Goal: Task Accomplishment & Management: Manage account settings

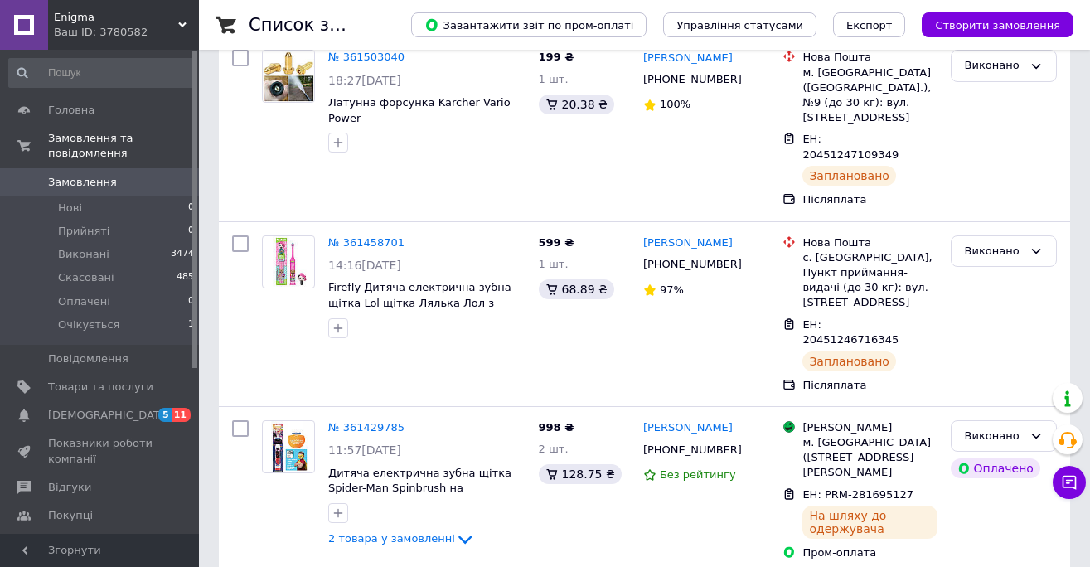
scroll to position [1358, 0]
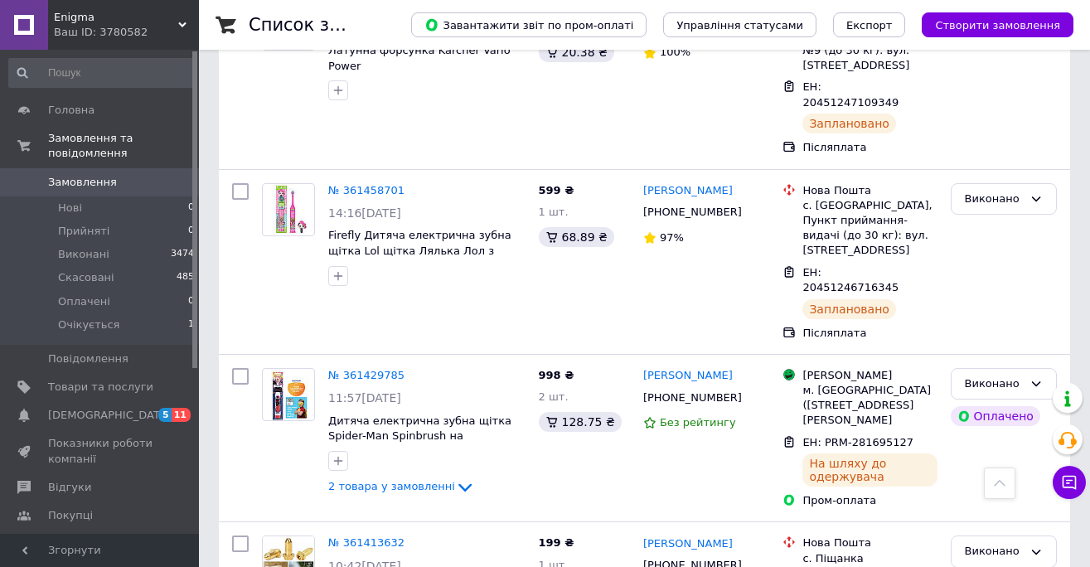
click at [569, 361] on div "998 ₴ 2 шт. 128.75 ₴" at bounding box center [584, 438] width 104 height 154
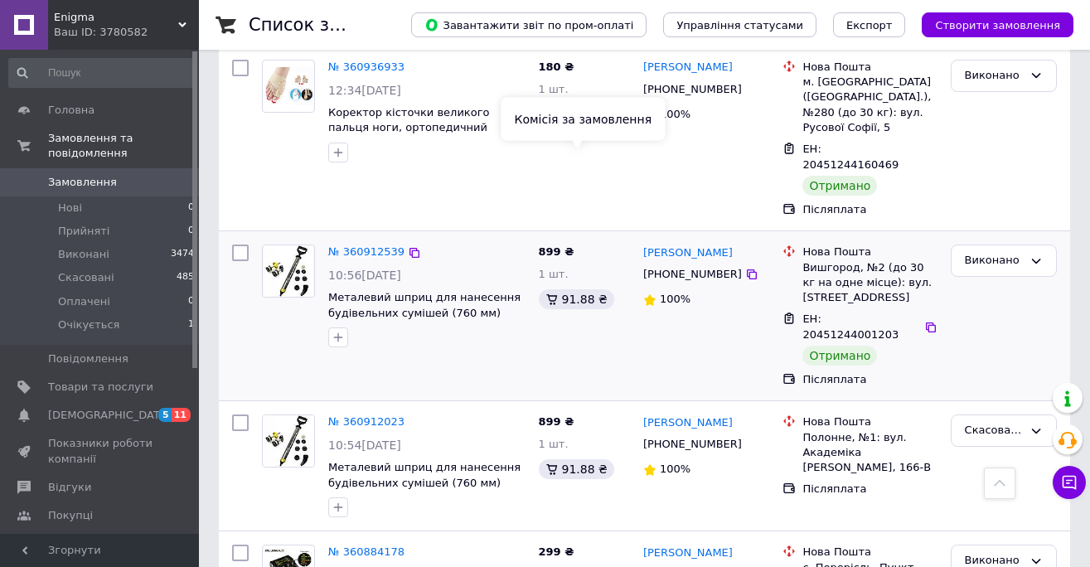
scroll to position [6466, 0]
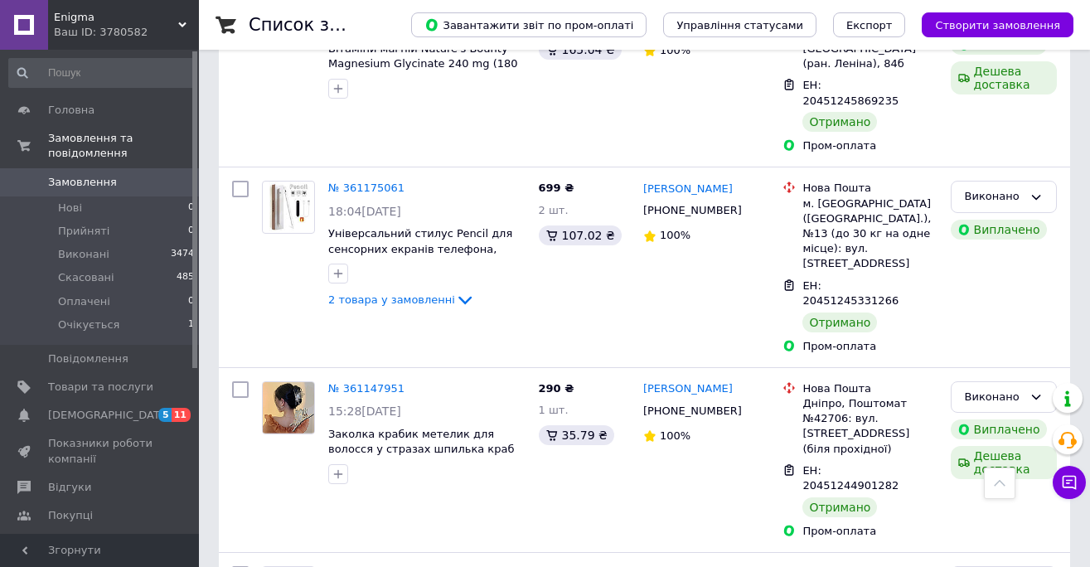
scroll to position [4243, 0]
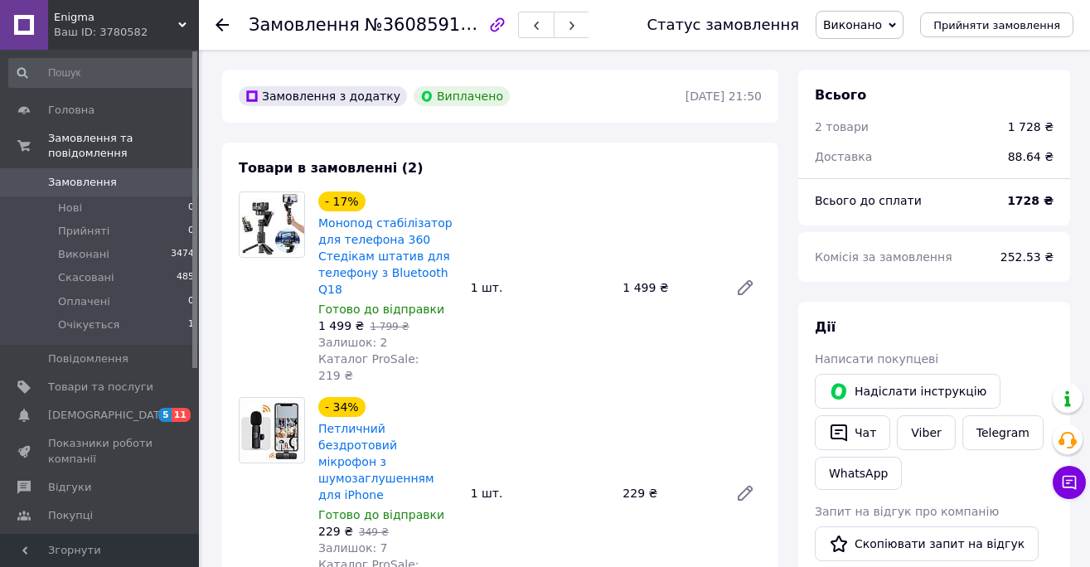
scroll to position [196, 0]
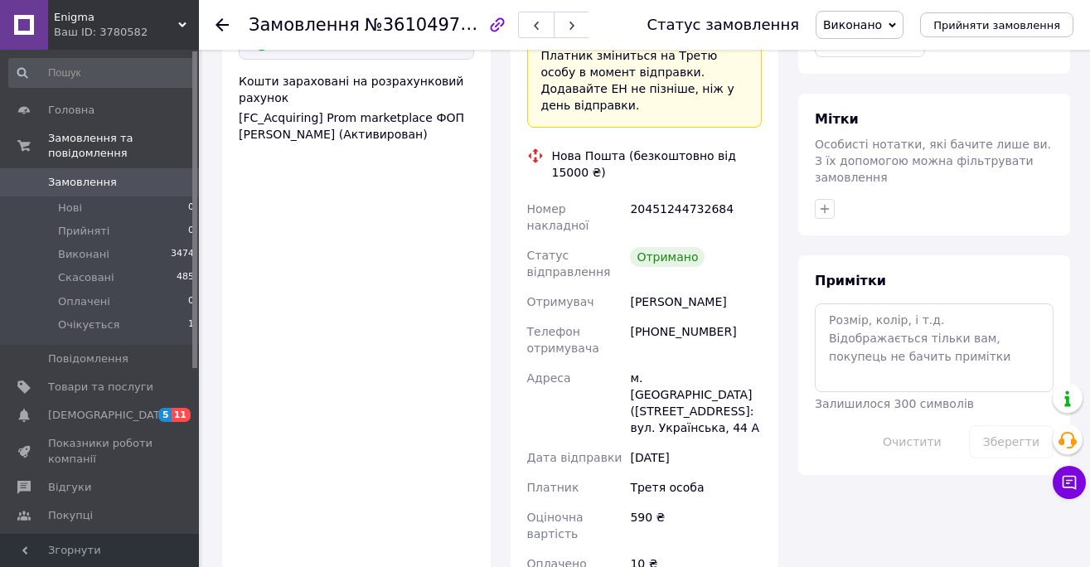
scroll to position [705, 0]
